Goal: Task Accomplishment & Management: Use online tool/utility

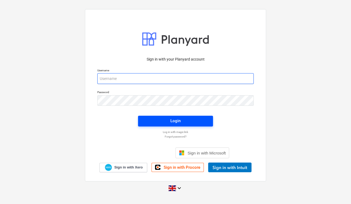
type input "[PERSON_NAME][EMAIL_ADDRESS][PERSON_NAME][DOMAIN_NAME]"
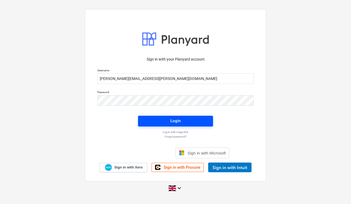
click at [179, 120] on div "Login" at bounding box center [175, 121] width 10 height 7
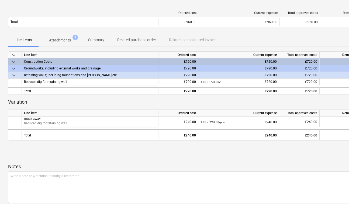
scroll to position [116, 0]
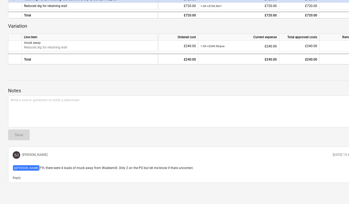
click at [65, 128] on div at bounding box center [184, 128] width 353 height 2
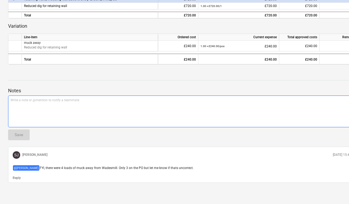
click at [68, 110] on div "Write a note or @mention to notify a teammate [PERSON_NAME]" at bounding box center [184, 112] width 353 height 32
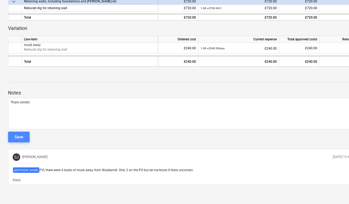
click at [22, 134] on div "Save" at bounding box center [19, 137] width 9 height 7
